Goal: Information Seeking & Learning: Check status

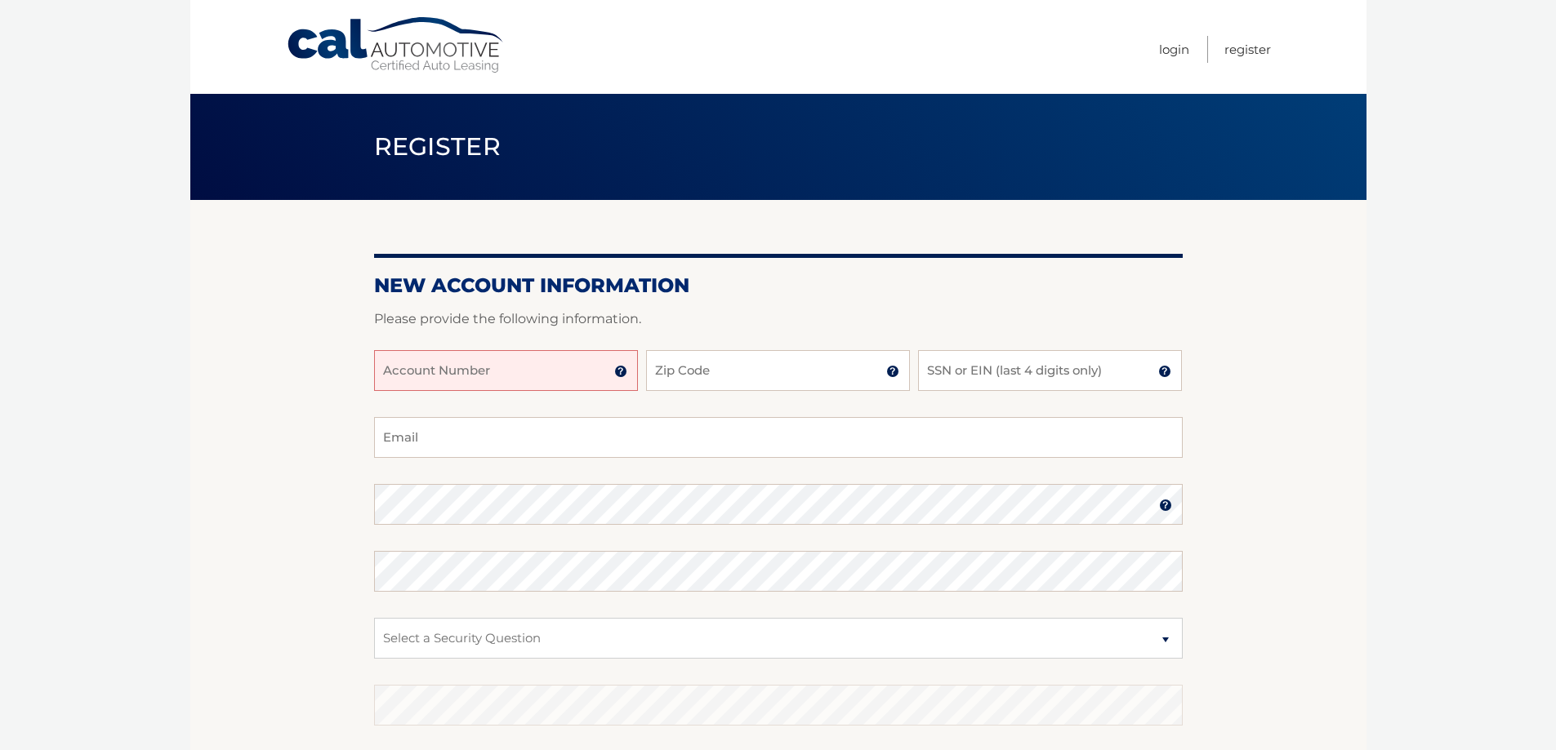
click at [443, 371] on input "Account Number" at bounding box center [506, 370] width 264 height 41
click at [69, 212] on body "Cal Automotive Menu Login Register Register" at bounding box center [778, 375] width 1556 height 750
click at [510, 363] on input "Account Number" at bounding box center [506, 370] width 264 height 41
click at [623, 373] on img at bounding box center [620, 371] width 13 height 13
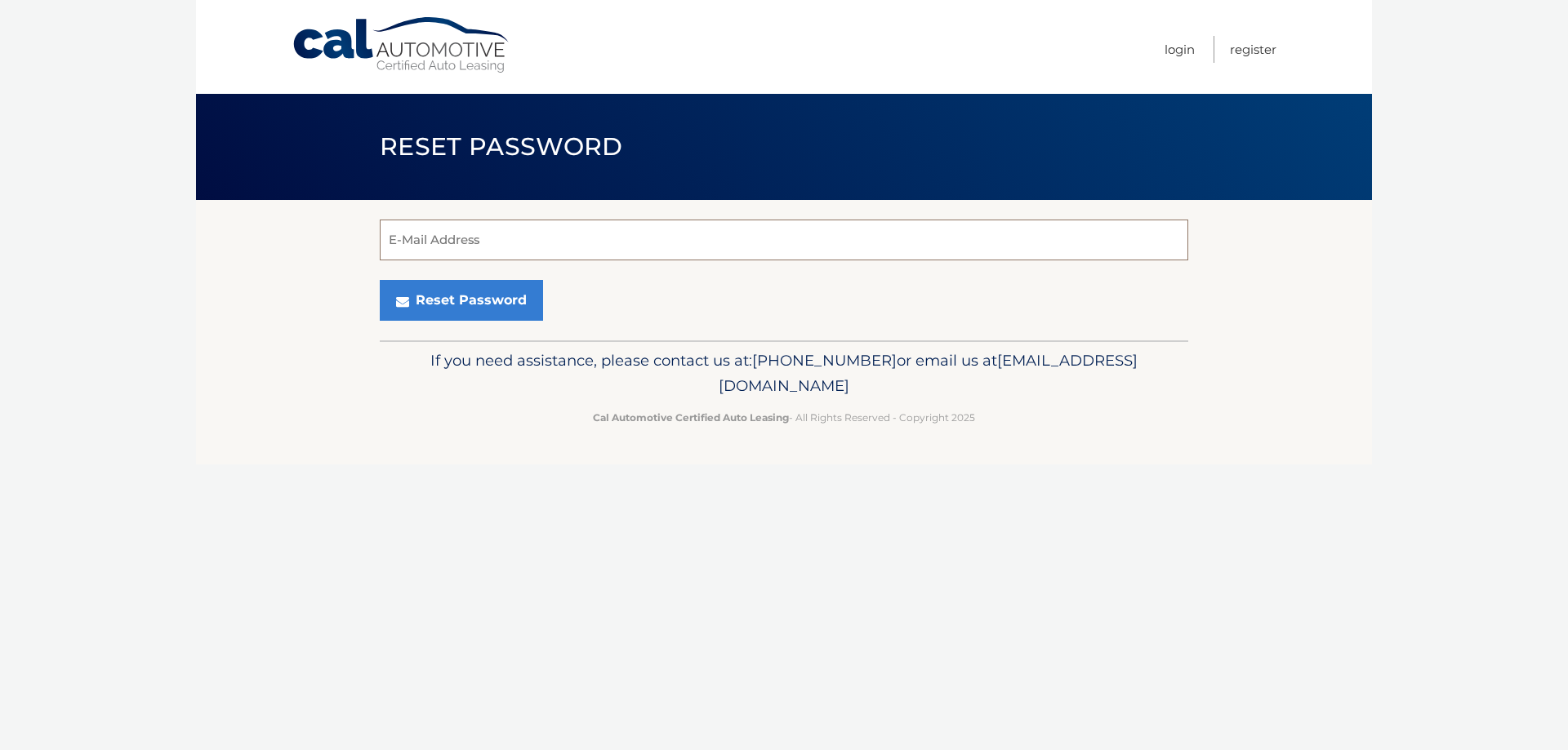
click at [452, 236] on input "E-Mail Address" at bounding box center [784, 240] width 808 height 41
type input "lrswabsin@gmail.com"
click at [471, 312] on button "Reset Password" at bounding box center [461, 300] width 163 height 41
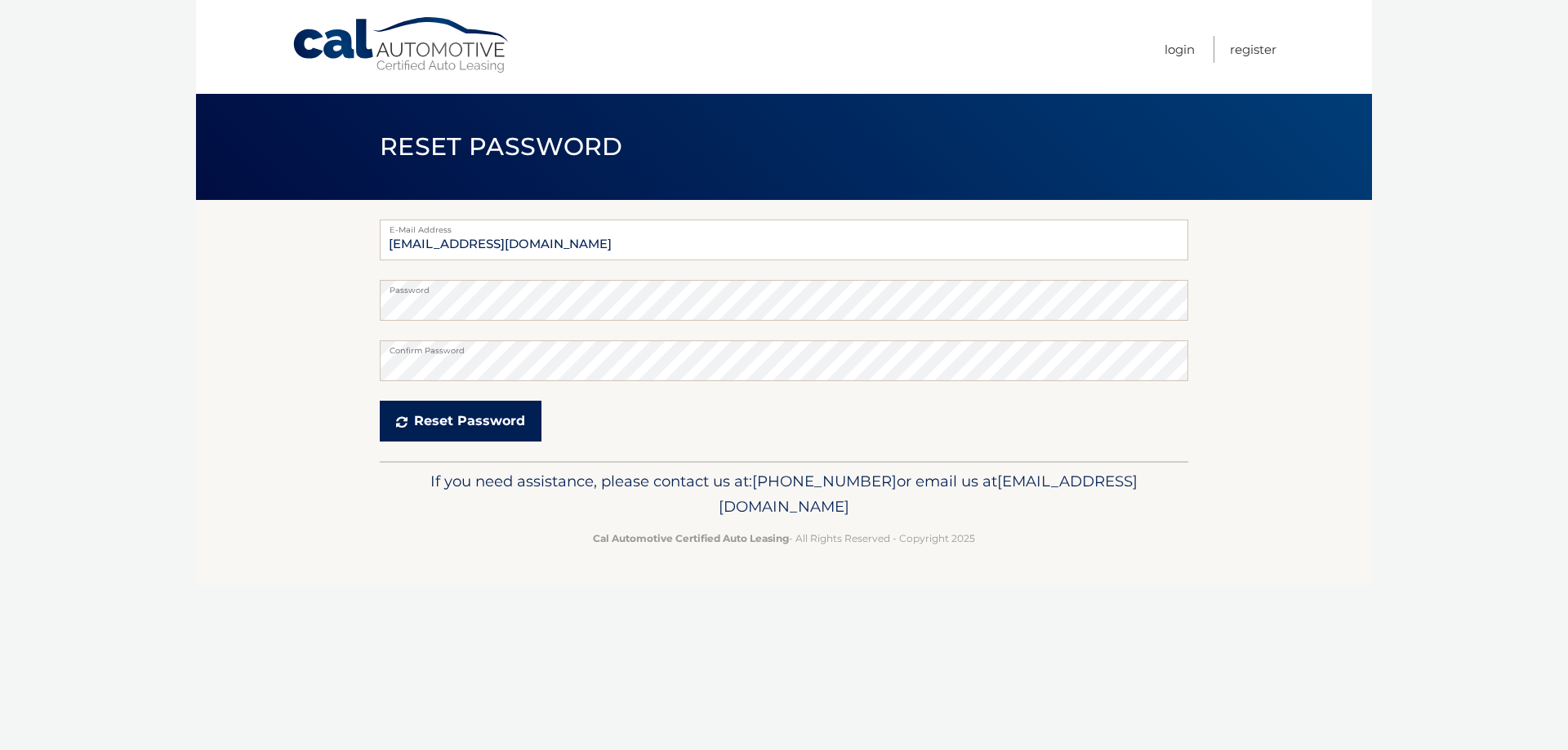
click at [481, 425] on button "Reset Password" at bounding box center [461, 421] width 162 height 41
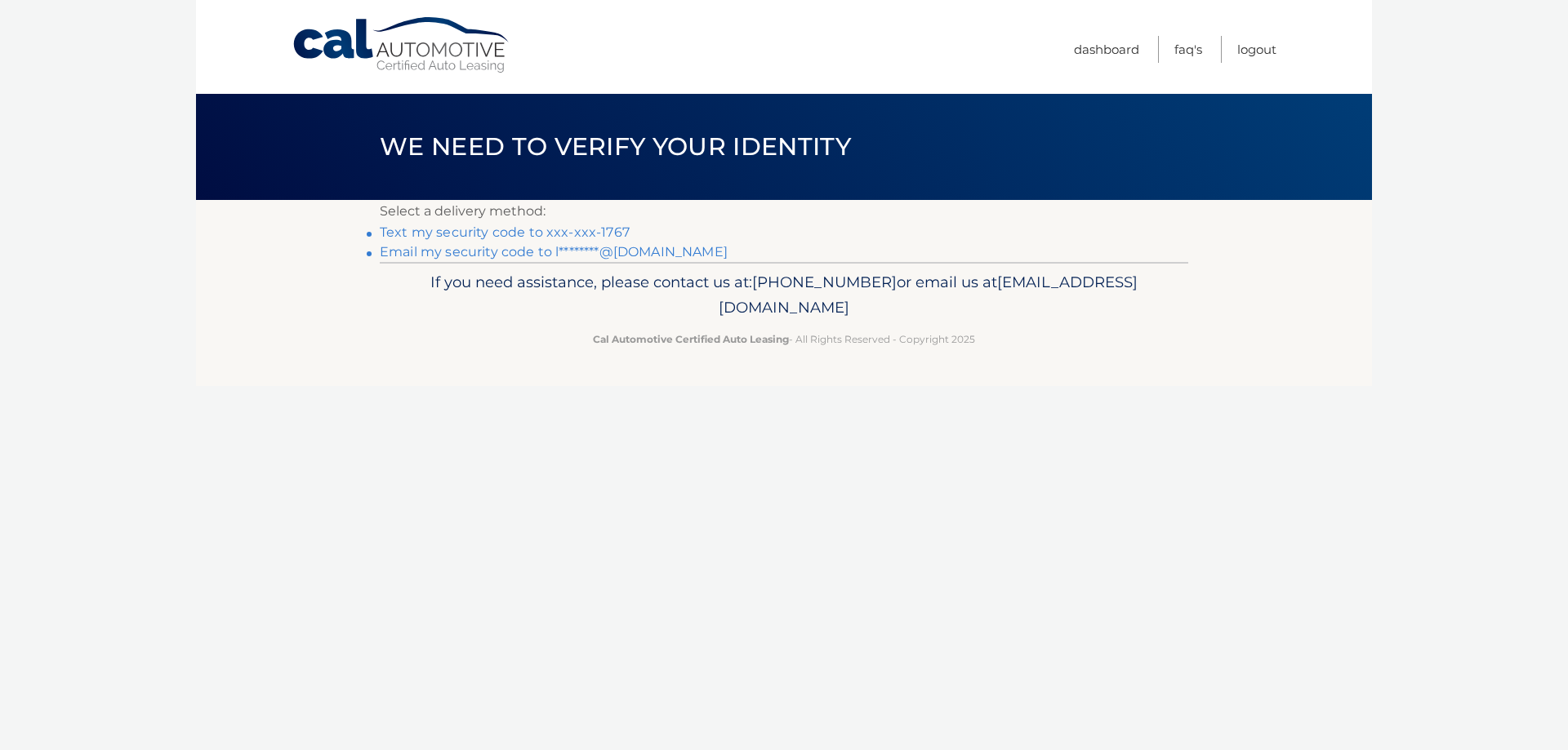
click at [524, 229] on link "Text my security code to xxx-xxx-1767" at bounding box center [505, 233] width 250 height 16
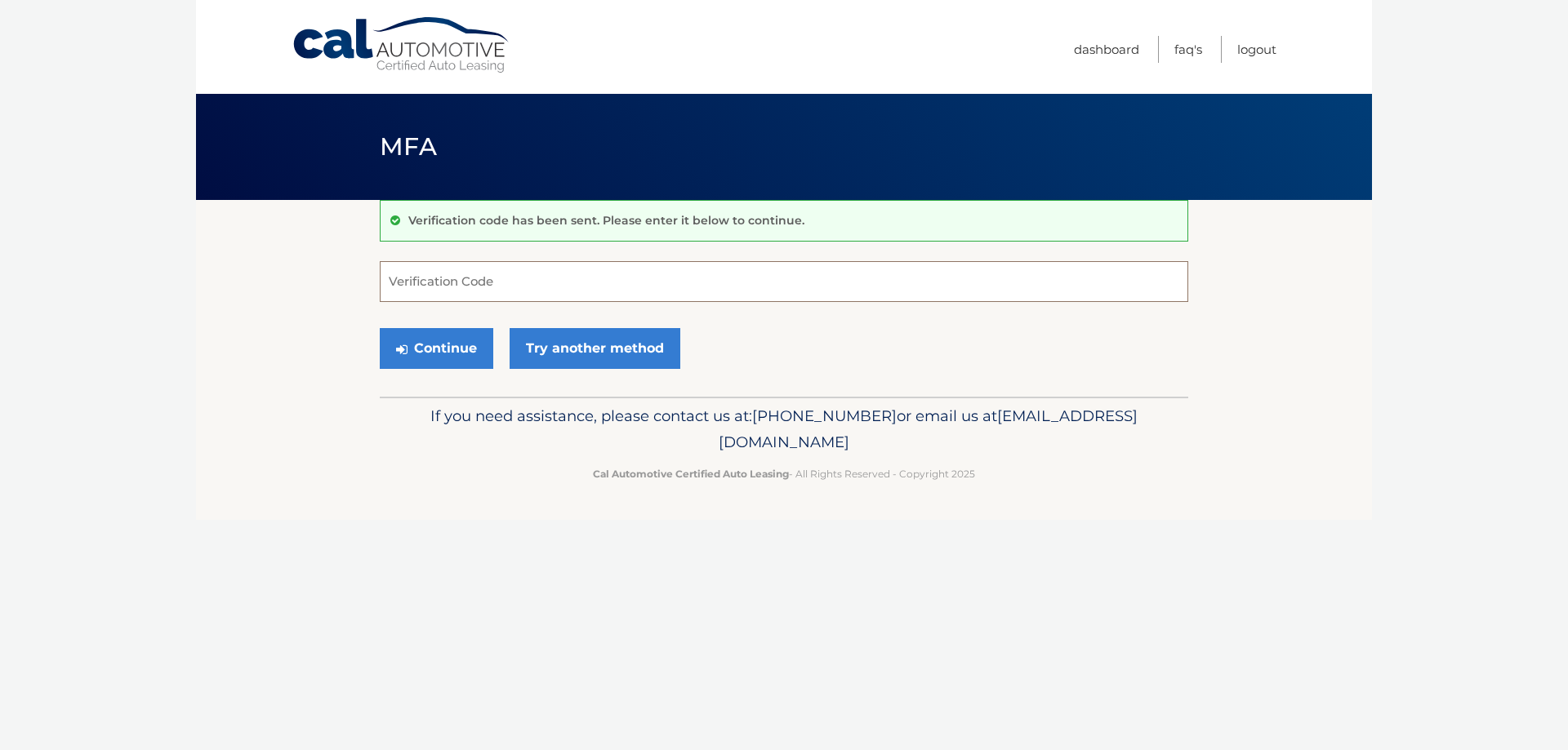
click at [457, 287] on input "Verification Code" at bounding box center [784, 281] width 808 height 41
type input "887880"
click at [405, 354] on icon "submit" at bounding box center [401, 349] width 11 height 13
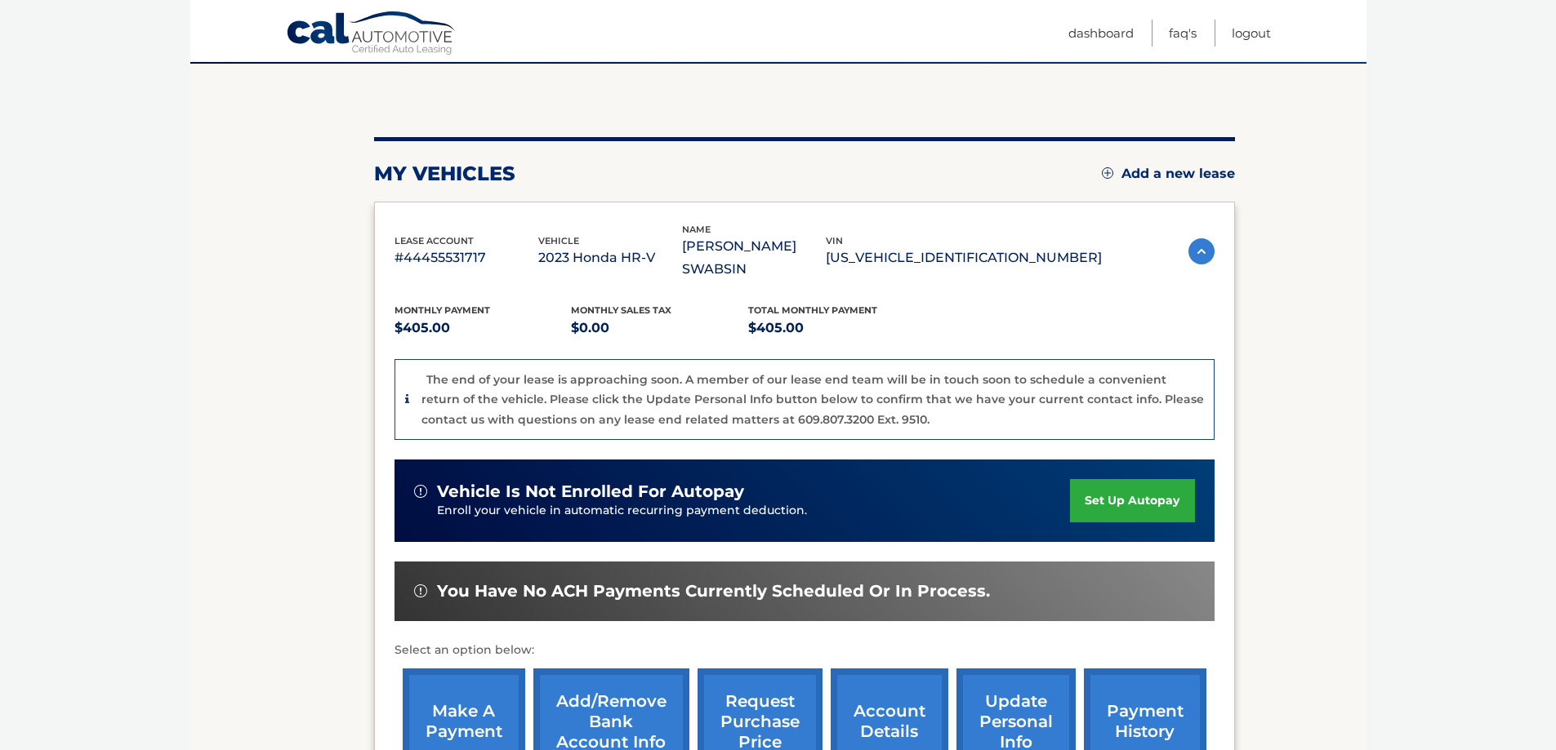
scroll to position [245, 0]
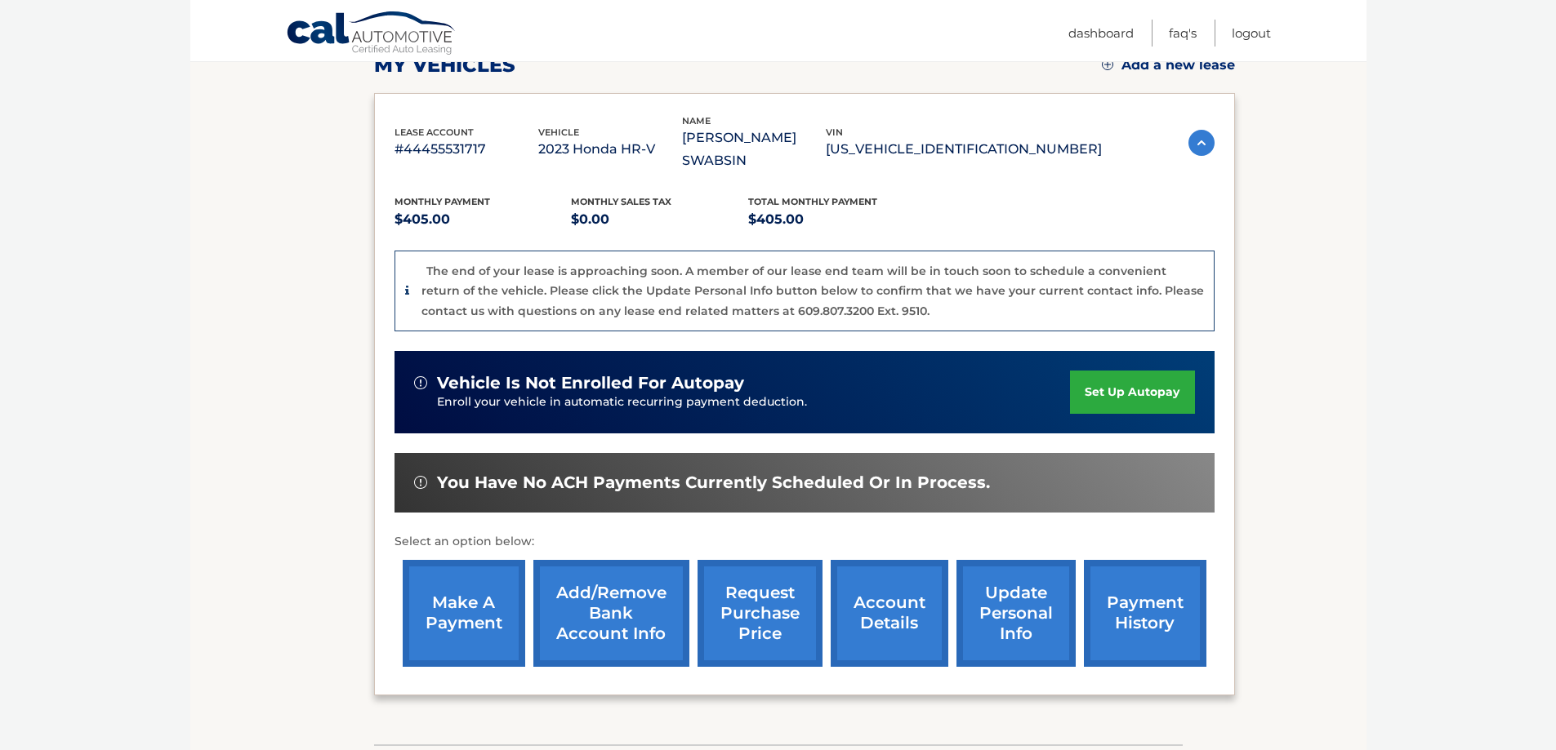
click at [1129, 584] on link "payment history" at bounding box center [1145, 613] width 122 height 107
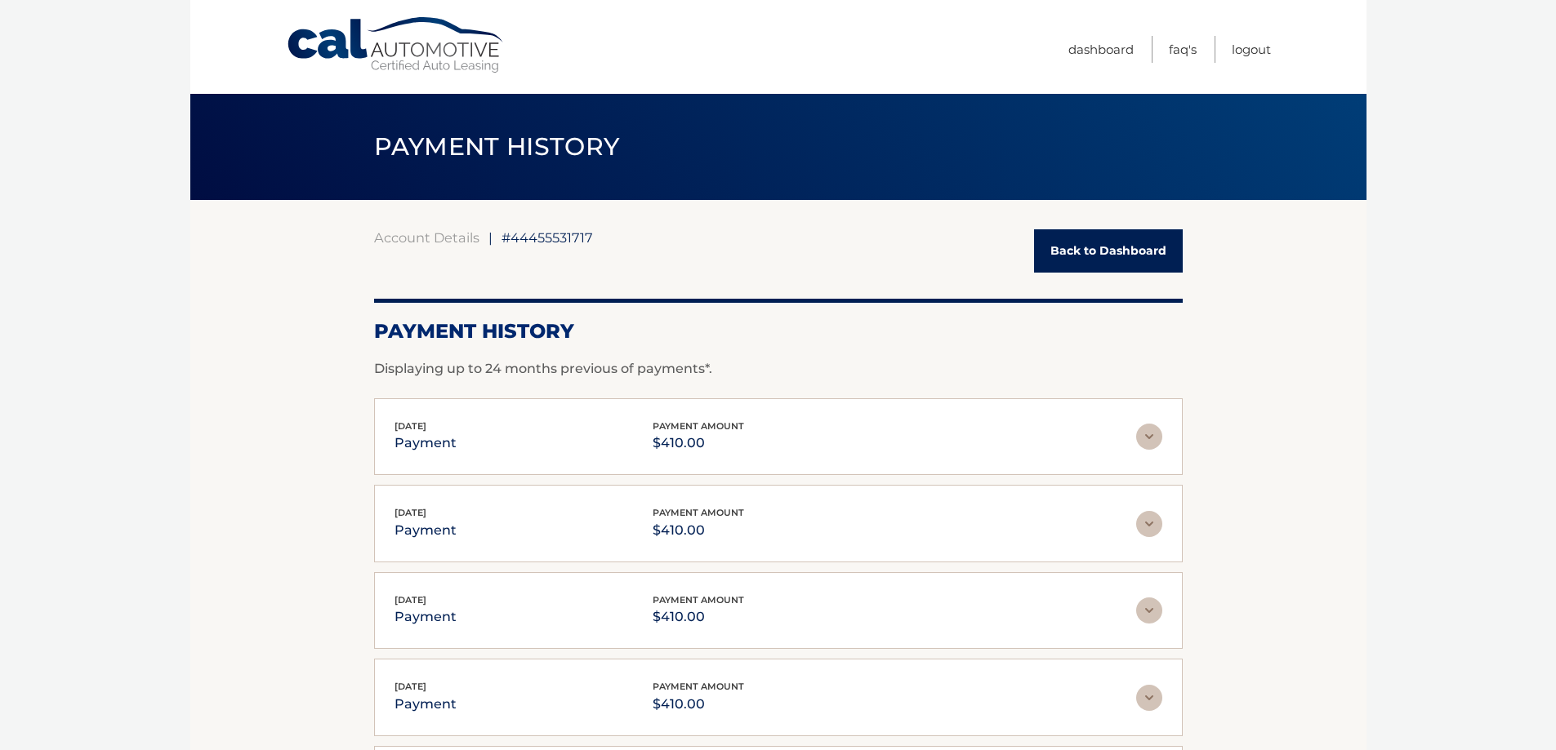
click at [1146, 438] on img at bounding box center [1149, 437] width 26 height 26
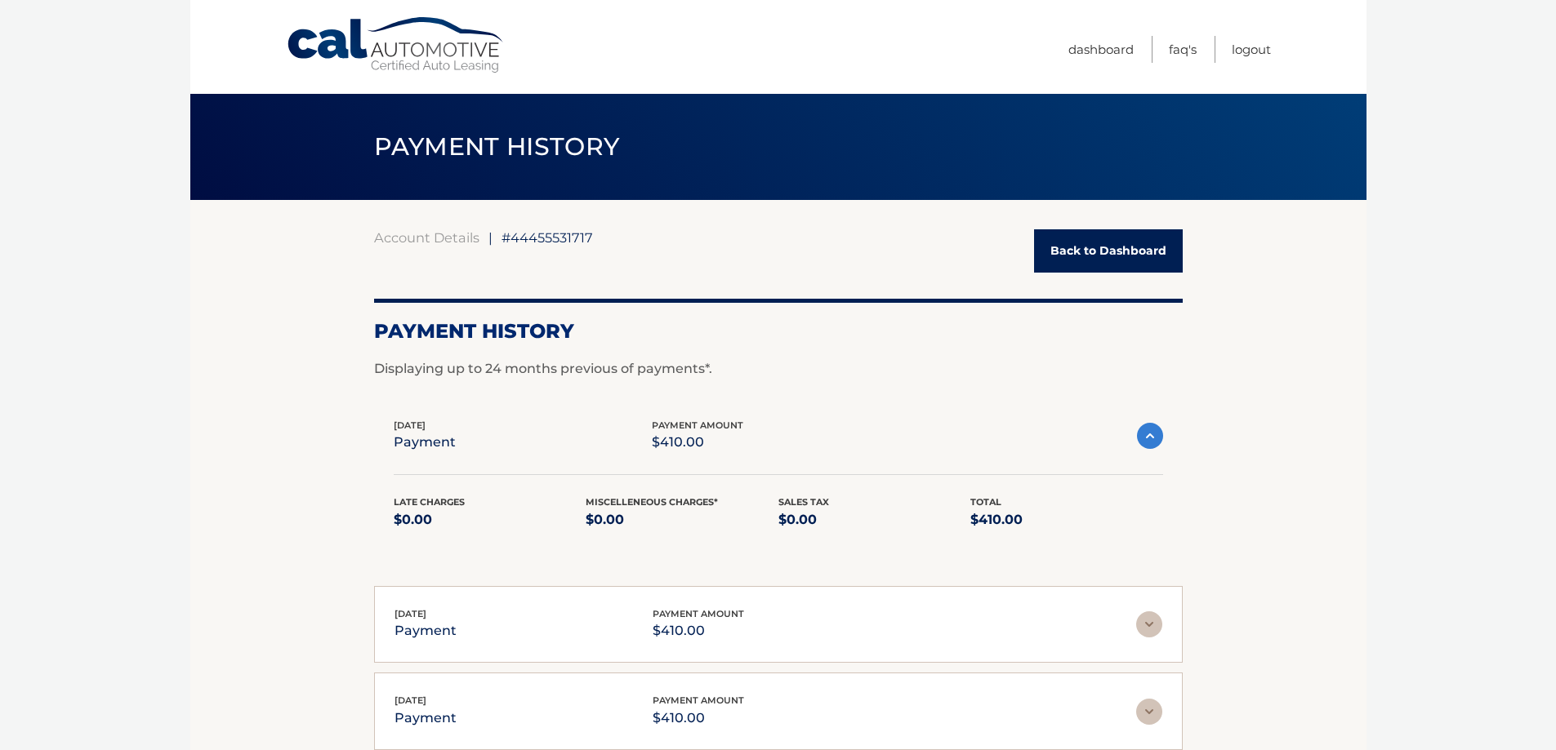
click at [1144, 258] on link "Back to Dashboard" at bounding box center [1108, 250] width 149 height 43
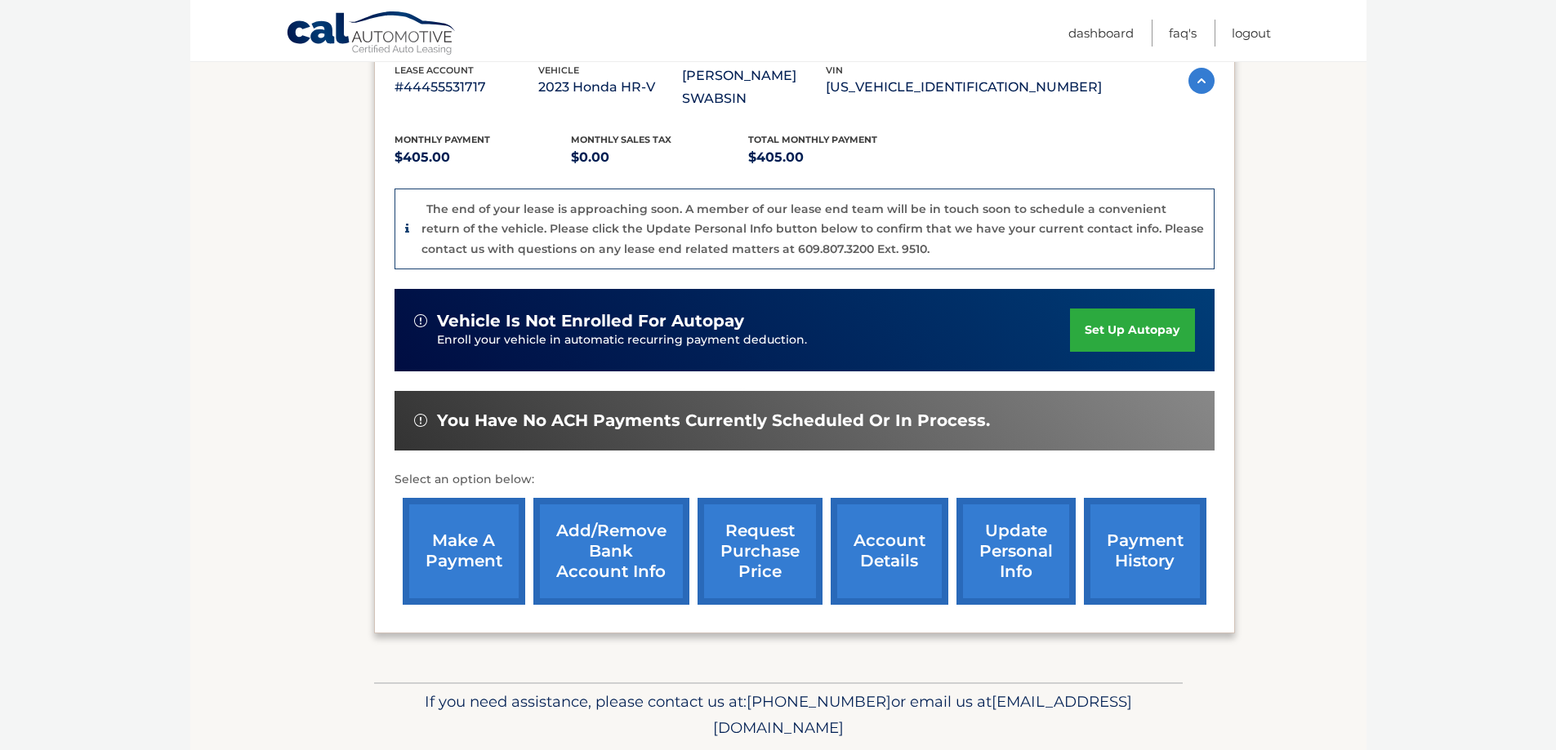
scroll to position [327, 0]
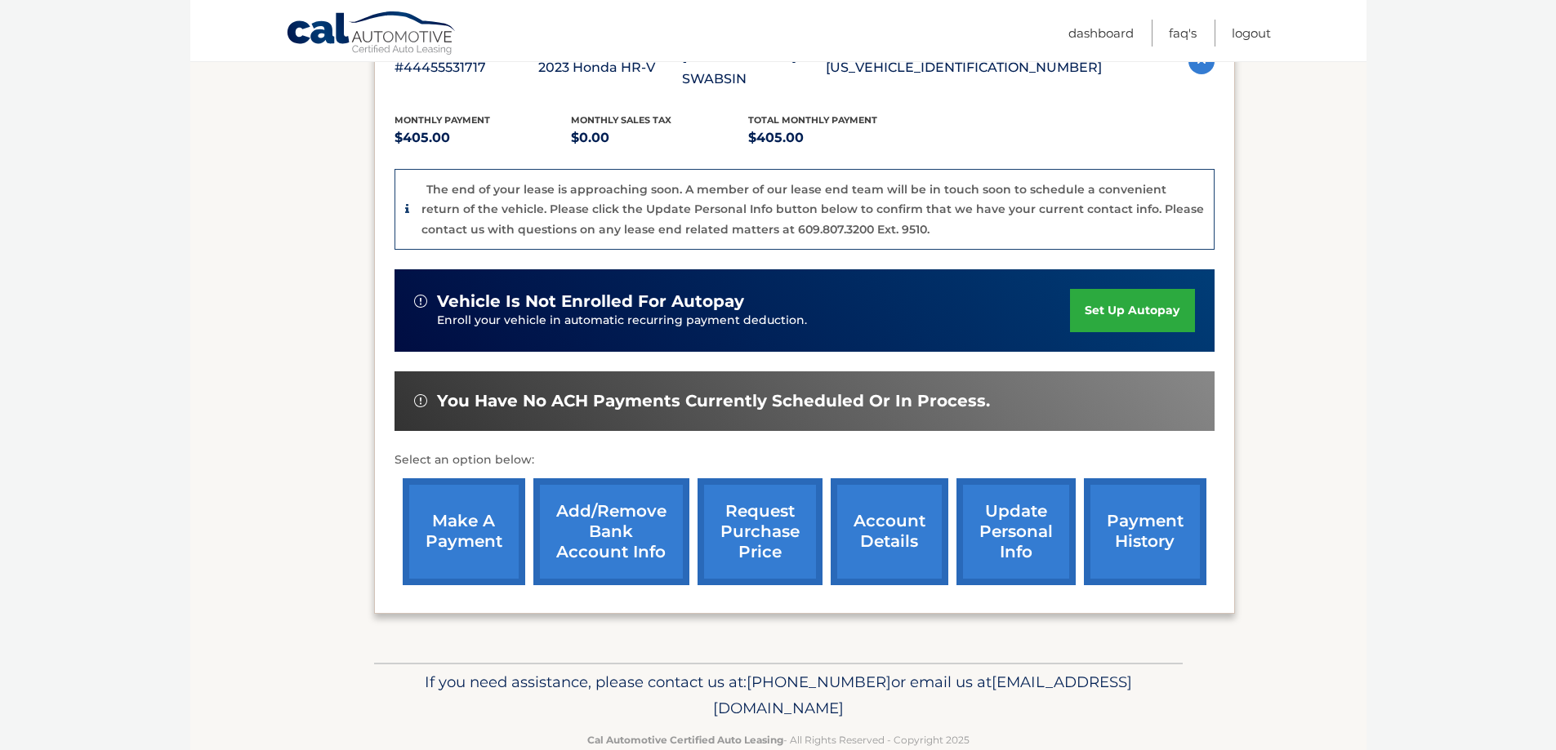
click at [861, 507] on link "account details" at bounding box center [889, 532] width 118 height 107
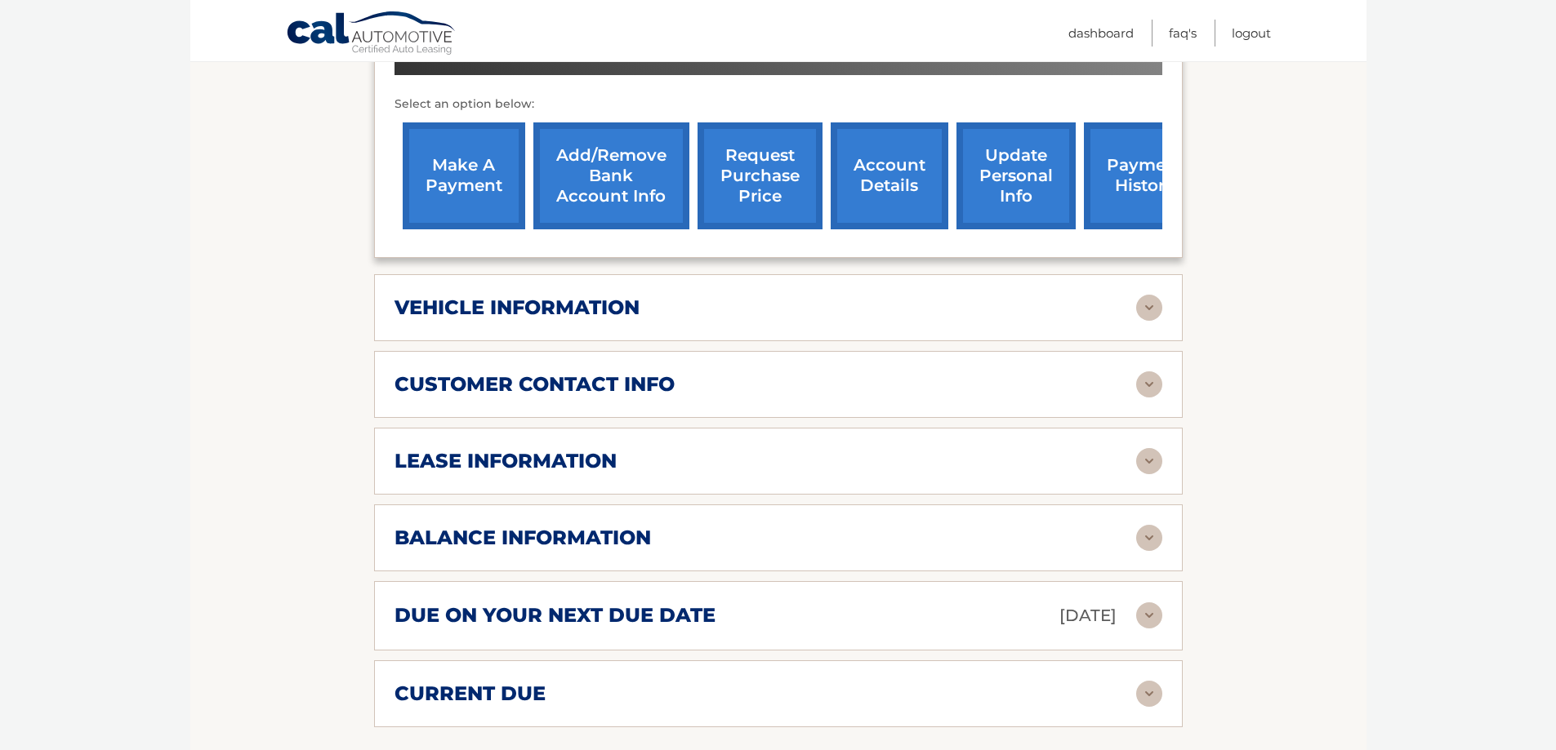
scroll to position [653, 0]
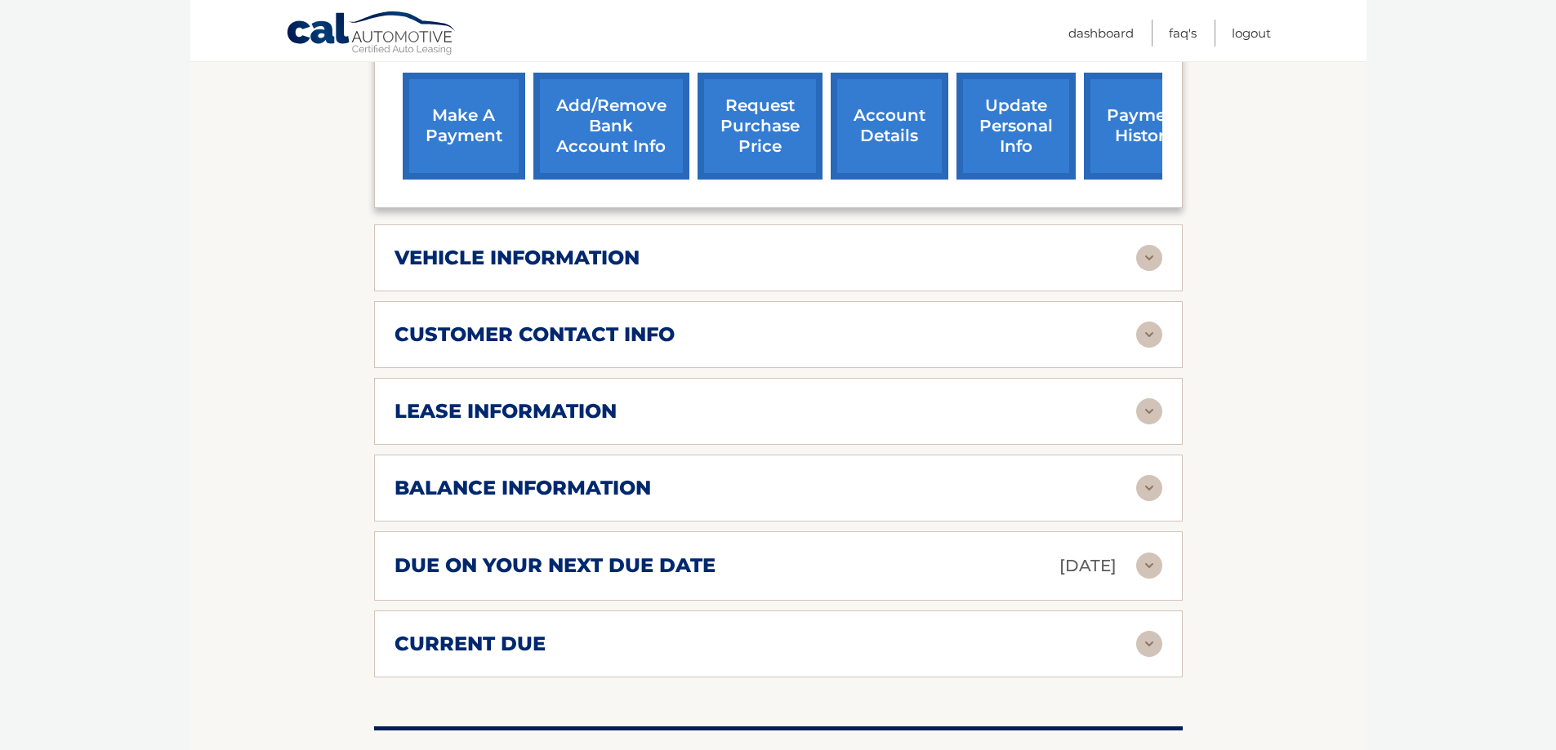
click at [484, 482] on h2 "balance information" at bounding box center [522, 488] width 256 height 24
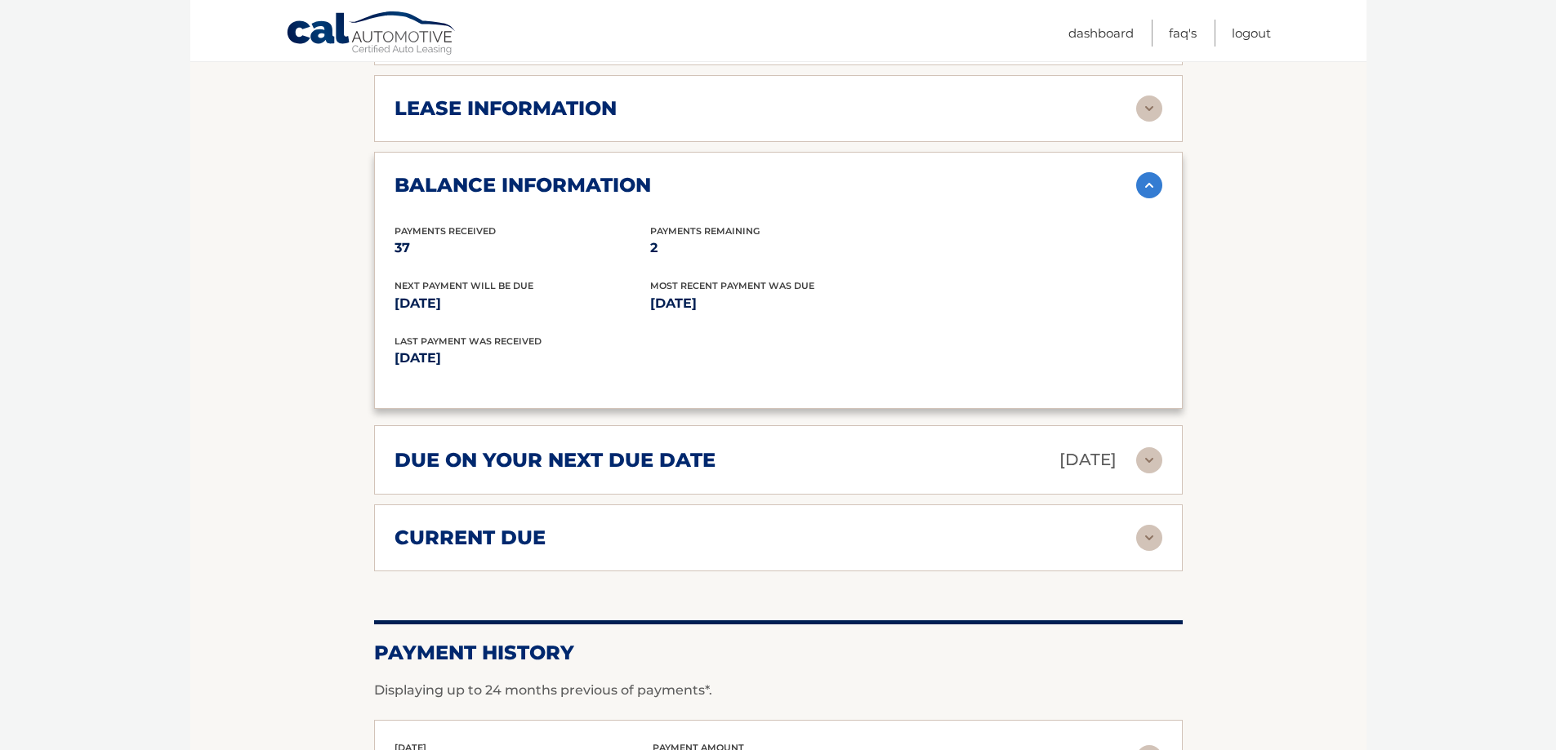
scroll to position [980, 0]
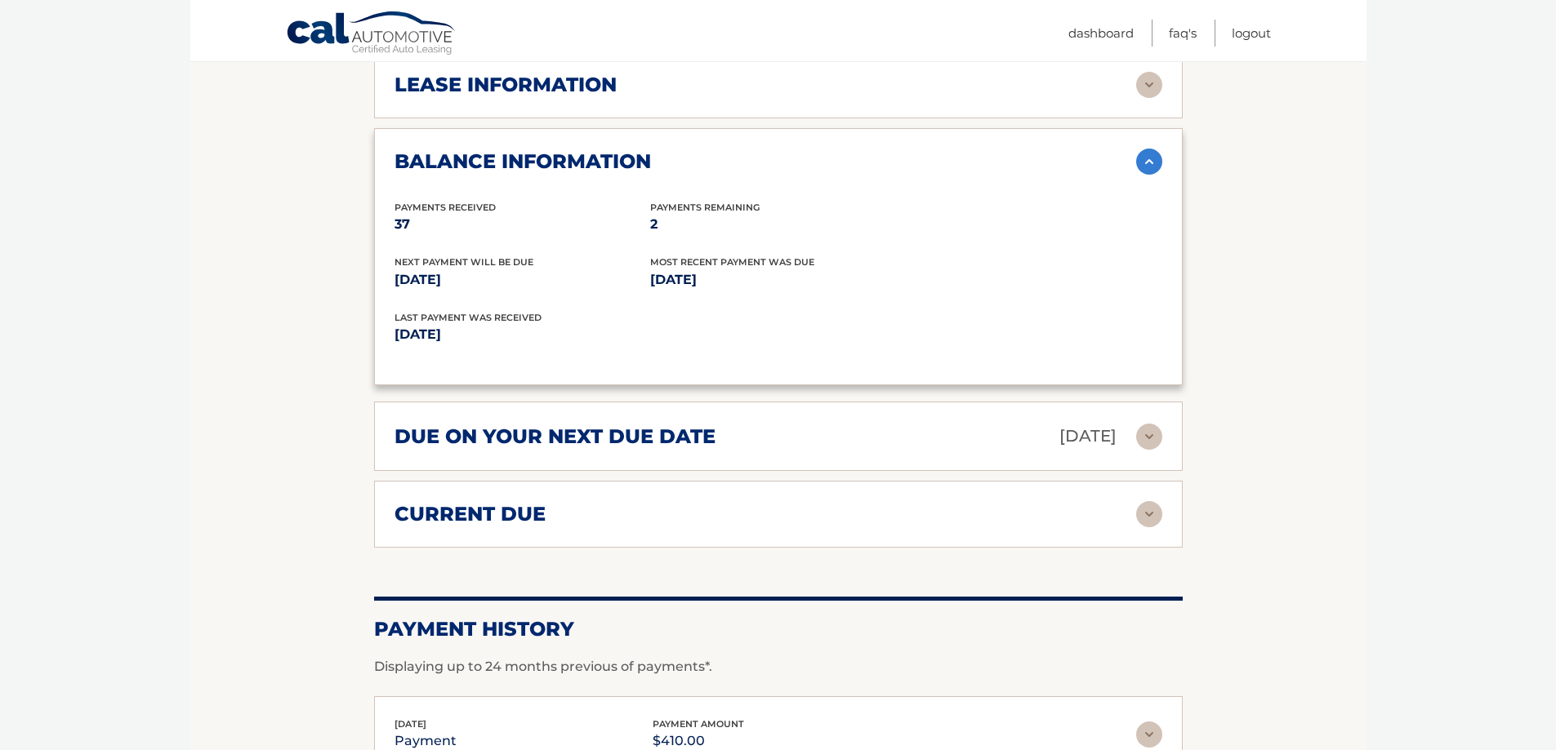
click at [672, 439] on h2 "due on your next due date" at bounding box center [554, 437] width 321 height 24
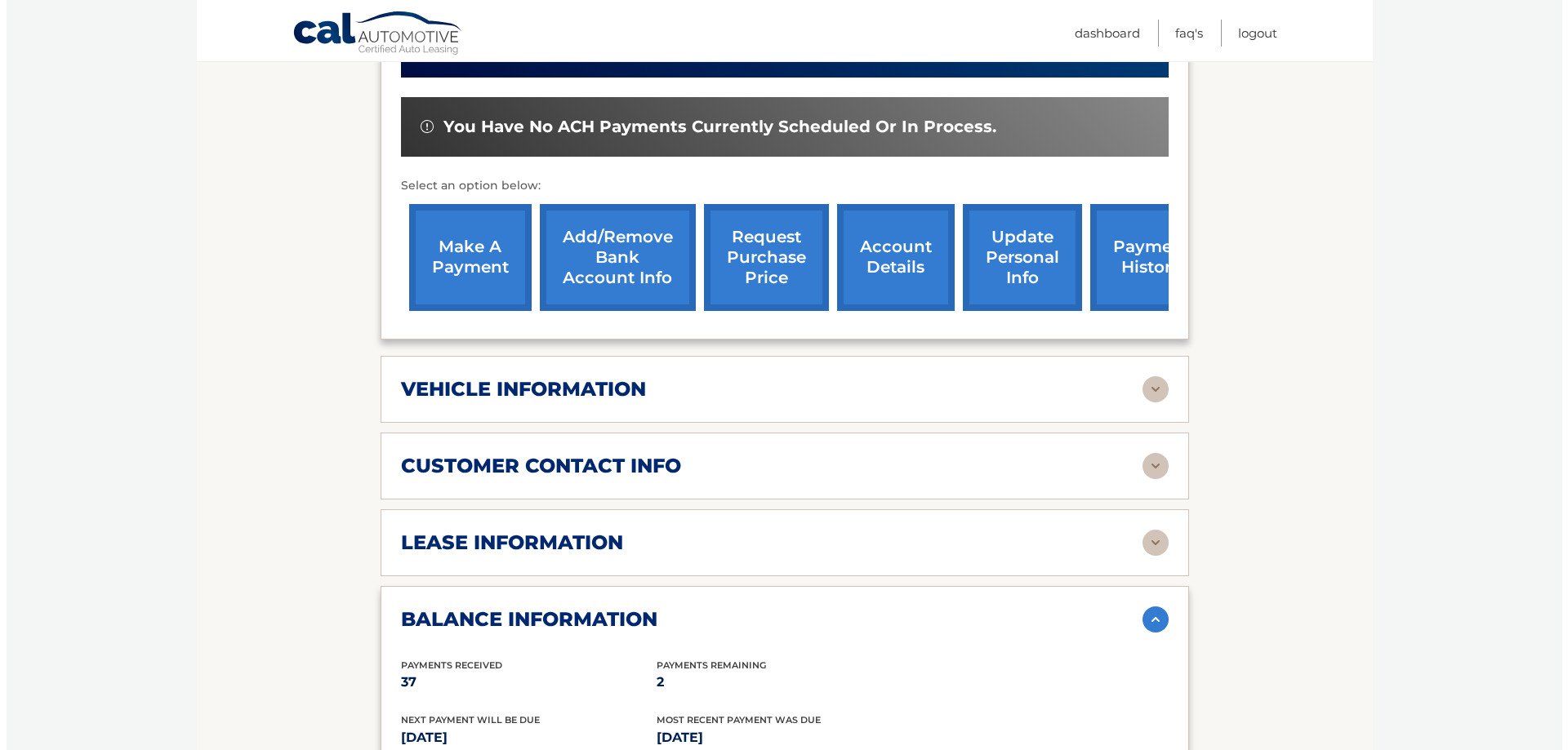
scroll to position [490, 0]
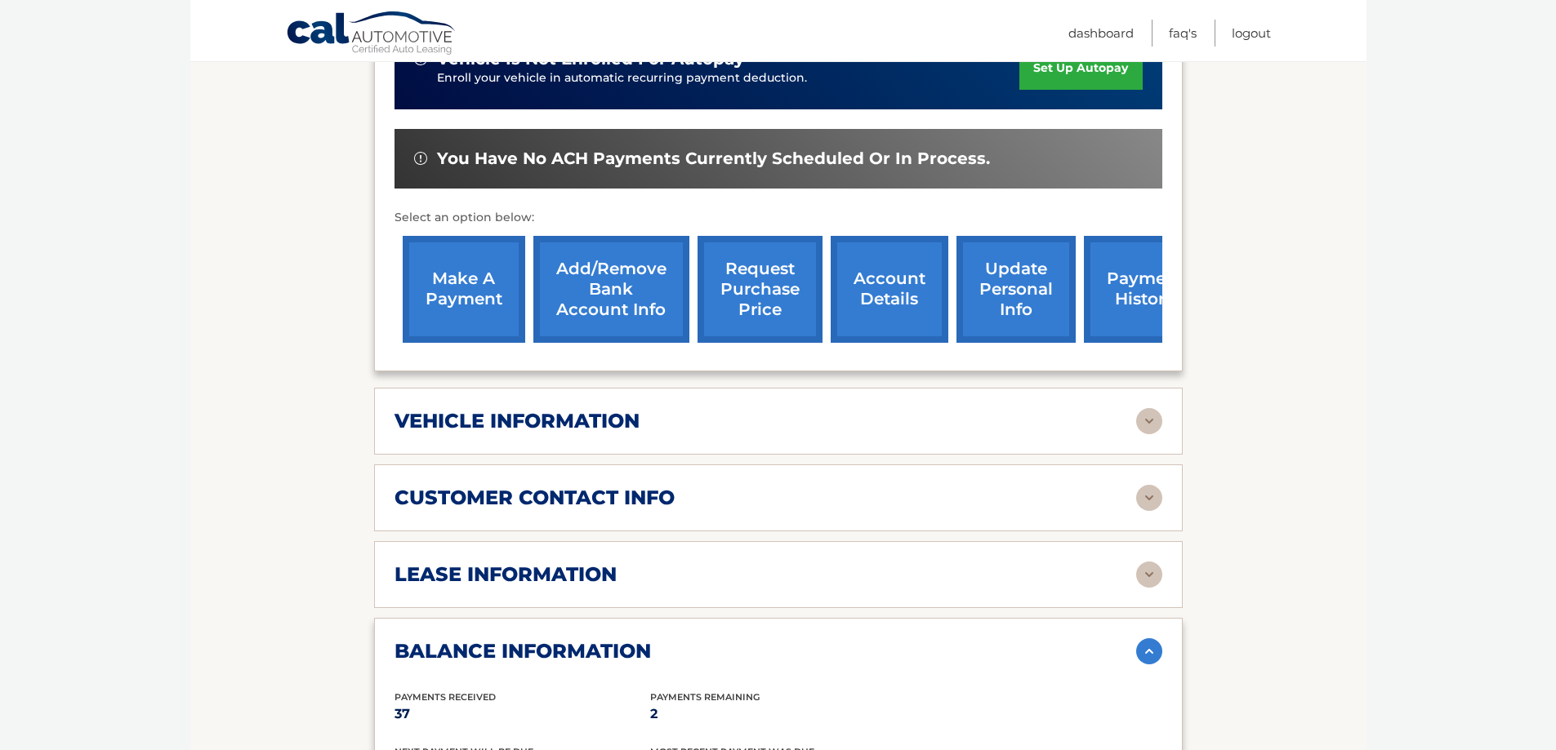
click at [755, 284] on link "request purchase price" at bounding box center [759, 289] width 125 height 107
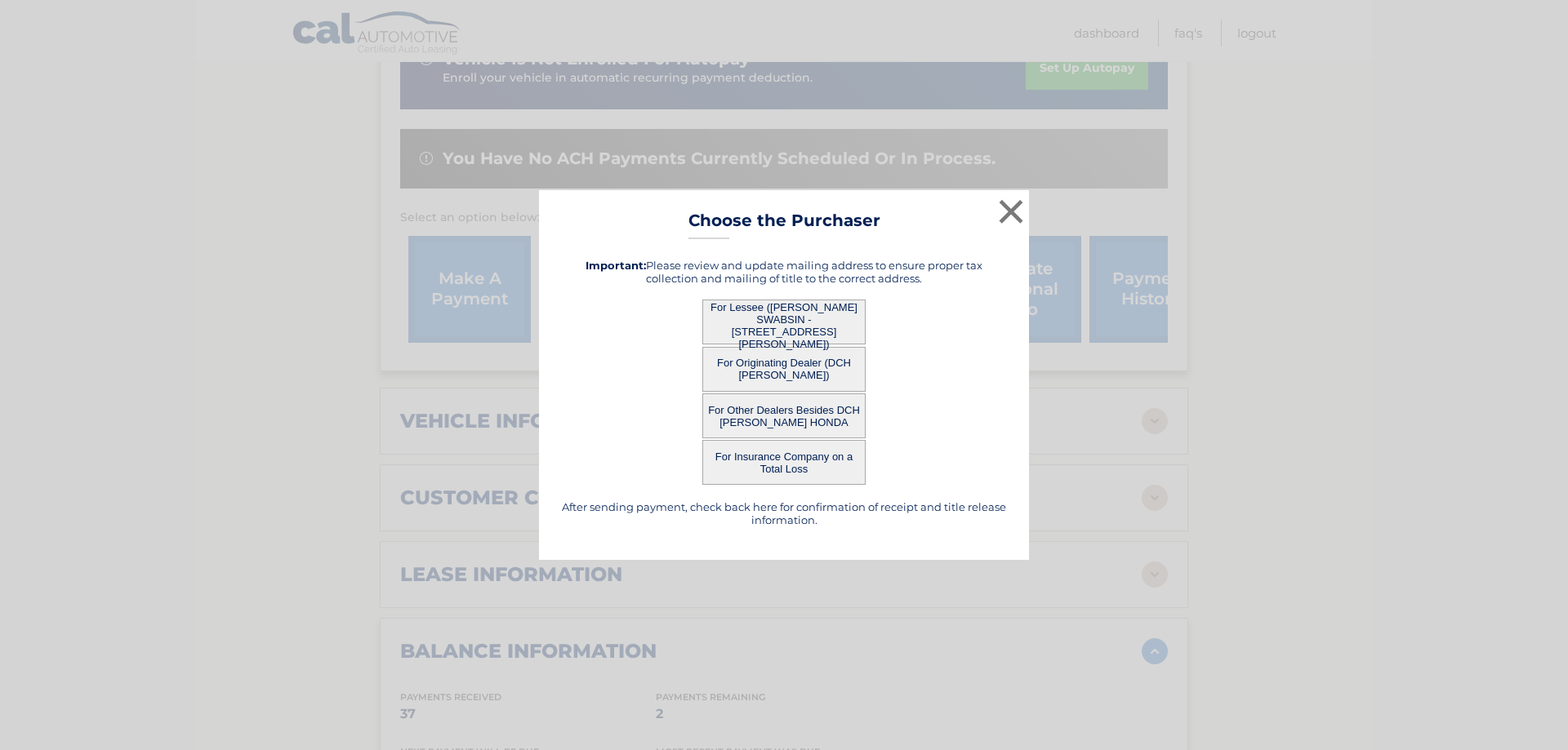
click at [784, 312] on button "For Lessee (LISA ROGOVIN SWABSIN - 403 Conover Ave, , Middletown, NJ 07748)" at bounding box center [783, 322] width 163 height 45
click at [785, 318] on div "× Choose the Purchaser After sending payment, check back here for confirmation …" at bounding box center [784, 375] width 490 height 370
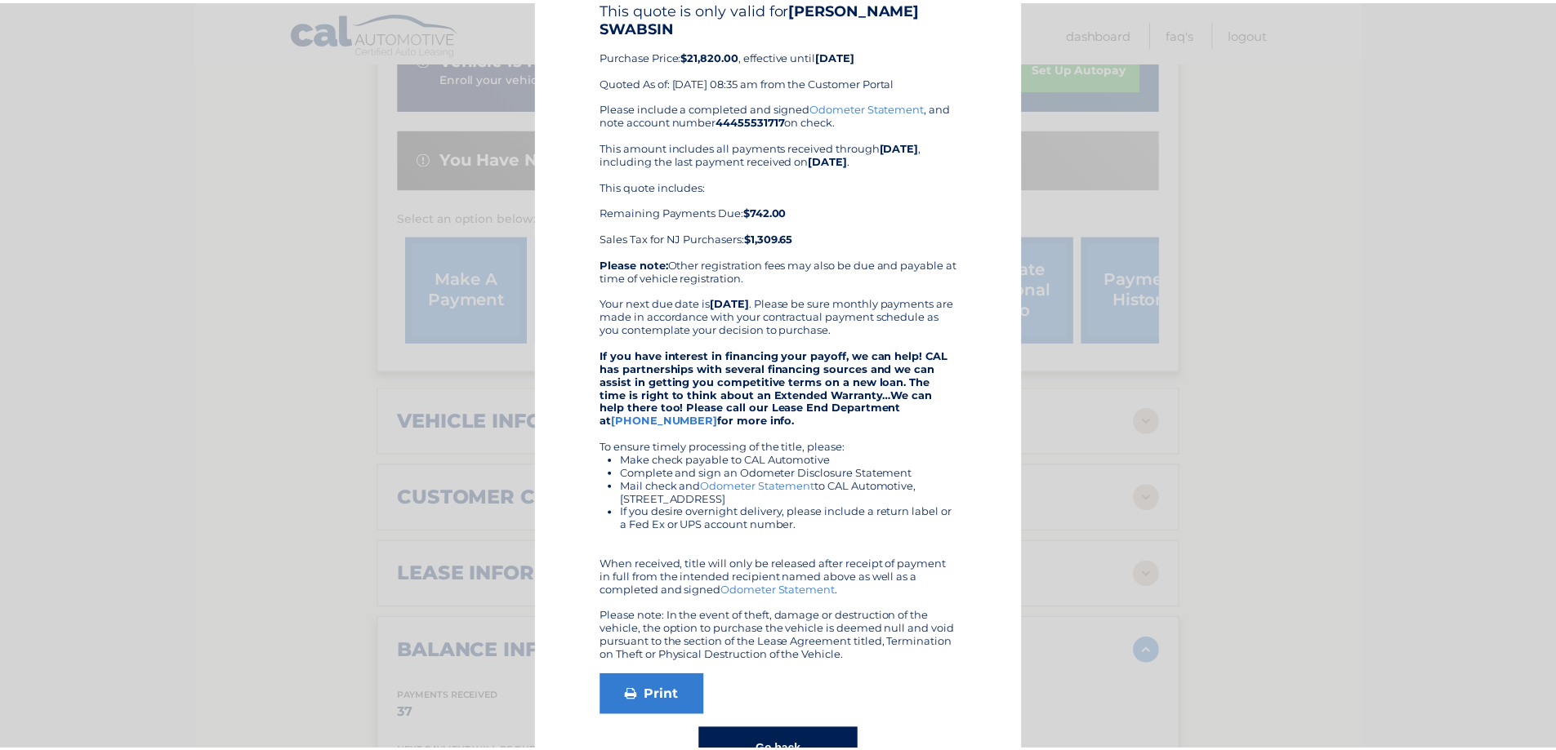
scroll to position [0, 0]
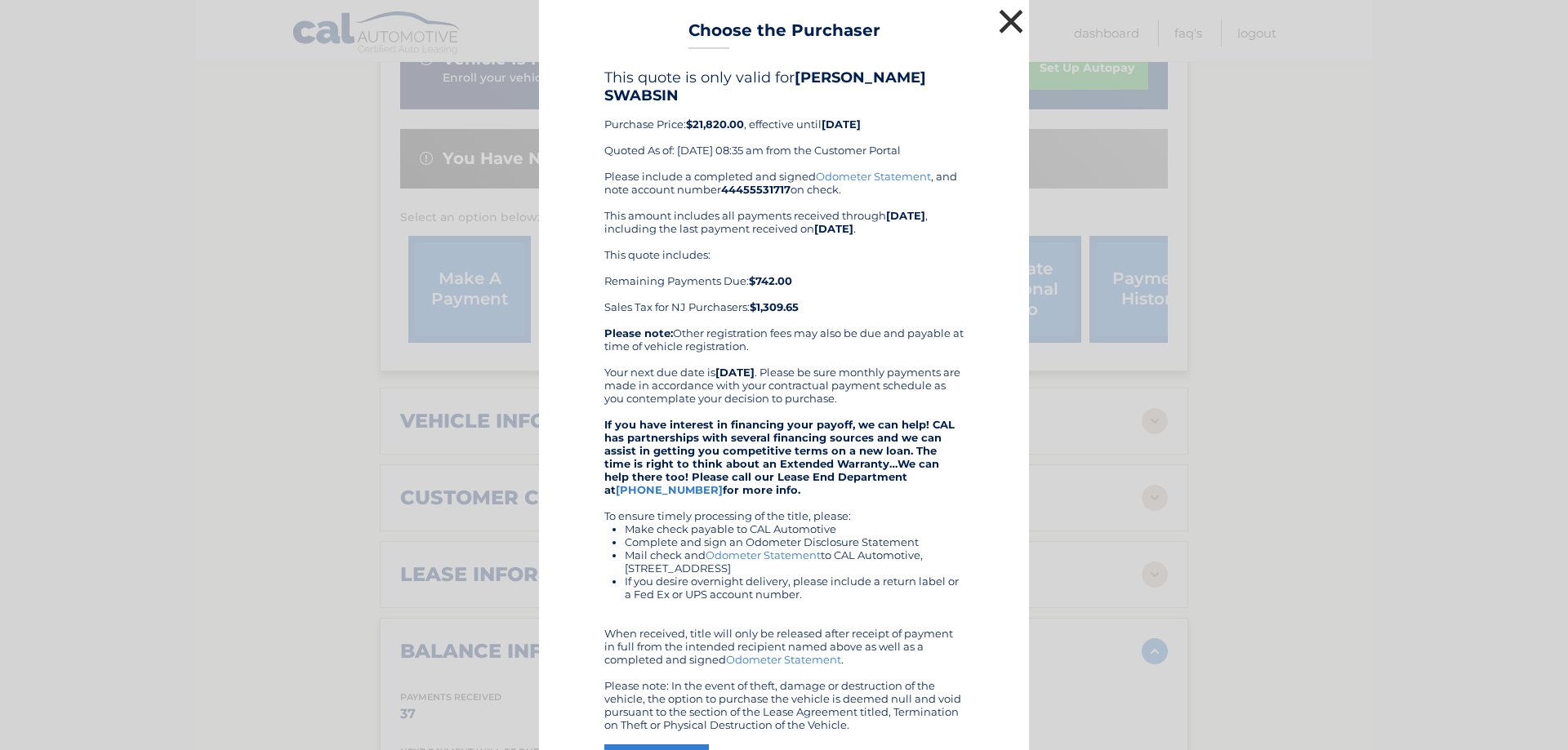
click at [1004, 20] on button "×" at bounding box center [1011, 21] width 33 height 33
